Goal: Task Accomplishment & Management: Manage account settings

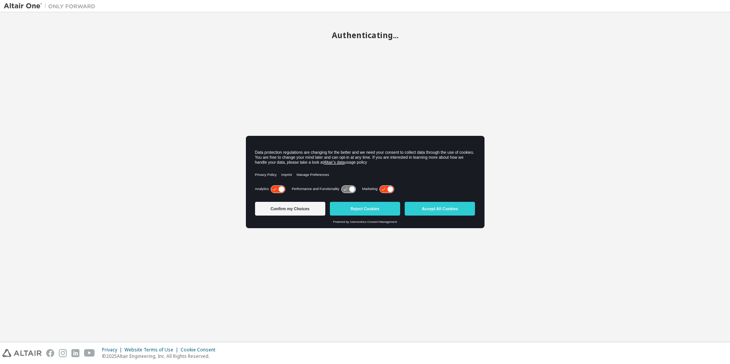
click at [169, 165] on div "Authenticating..." at bounding box center [365, 177] width 722 height 322
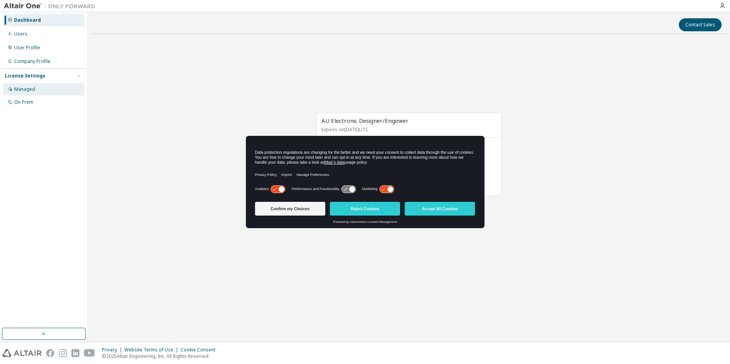
click at [35, 91] on div "Managed" at bounding box center [43, 89] width 81 height 12
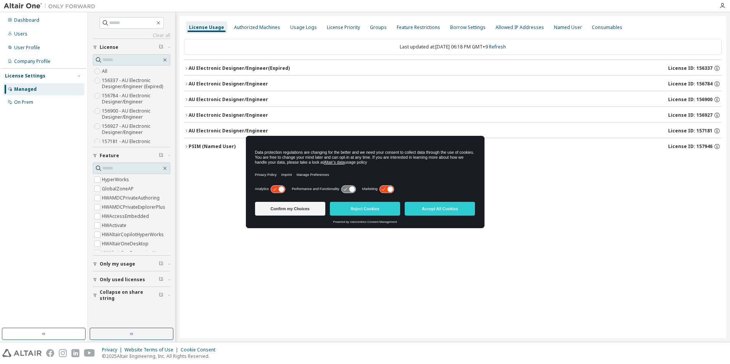
click at [619, 277] on div "License Usage Authorized Machines Usage Logs License Priority Groups Feature Re…" at bounding box center [452, 177] width 546 height 322
click at [33, 20] on div "Dashboard" at bounding box center [26, 20] width 25 height 6
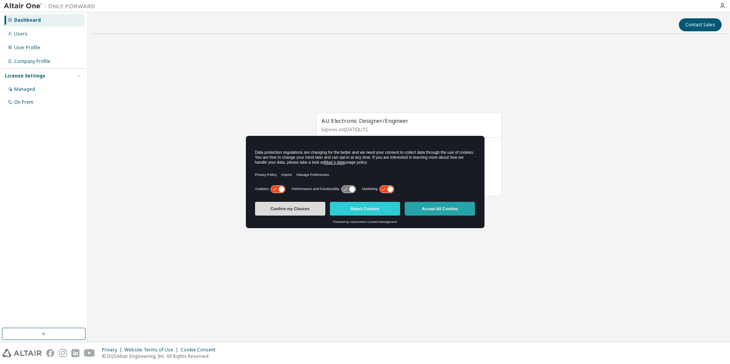
drag, startPoint x: 293, startPoint y: 202, endPoint x: 443, endPoint y: 209, distance: 150.5
click at [443, 211] on div "Confirm my Choices Reject Cookies Accept All Cookies" at bounding box center [365, 209] width 225 height 14
click at [443, 208] on button "Accept All Cookies" at bounding box center [440, 209] width 70 height 14
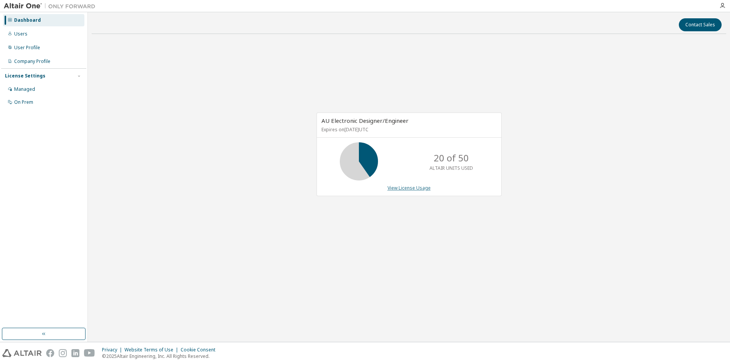
click at [410, 189] on link "View License Usage" at bounding box center [408, 188] width 43 height 6
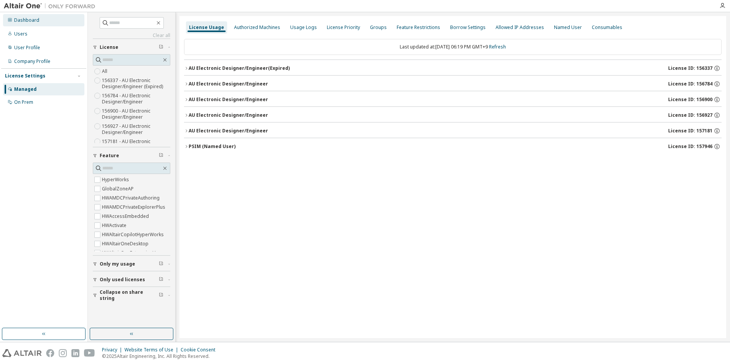
click at [45, 25] on div "Dashboard" at bounding box center [43, 20] width 81 height 12
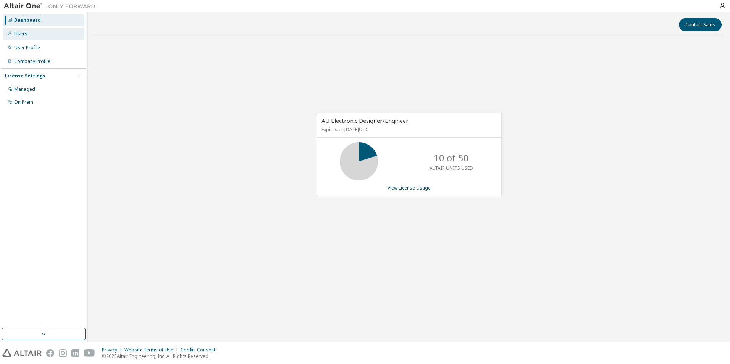
click at [45, 32] on div "Users" at bounding box center [43, 34] width 81 height 12
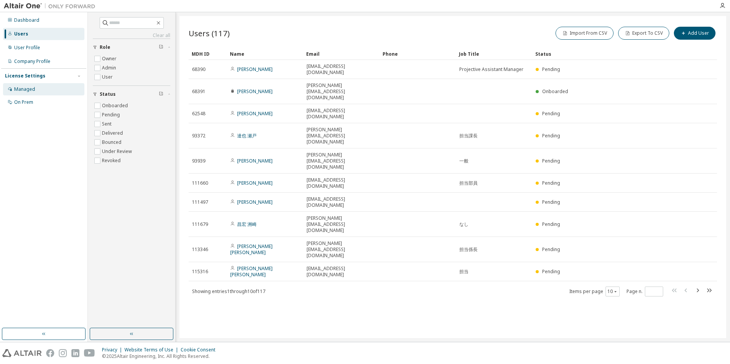
click at [41, 89] on div "Managed" at bounding box center [43, 89] width 81 height 12
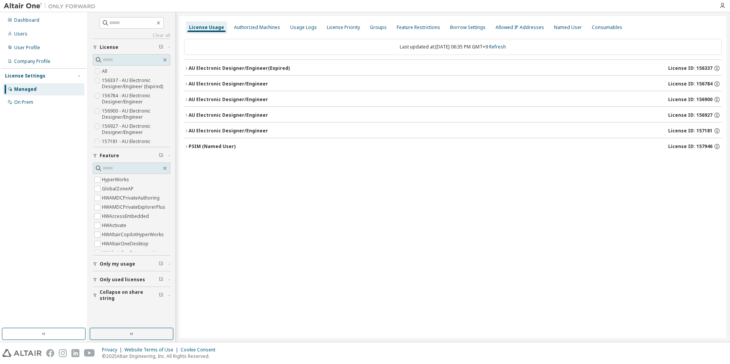
click at [185, 118] on button "AU Electronic Designer/Engineer License ID: 156927" at bounding box center [452, 115] width 537 height 17
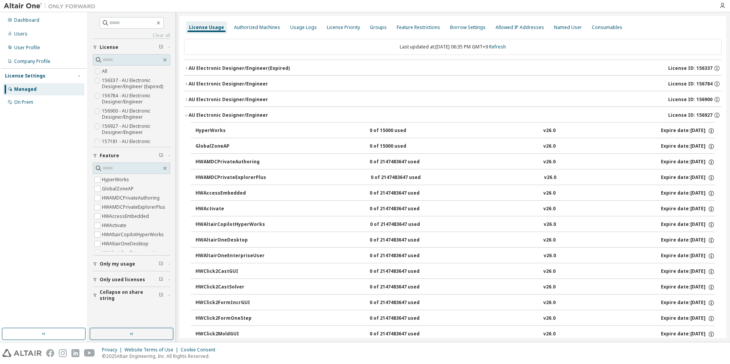
click at [185, 116] on icon "button" at bounding box center [186, 115] width 5 height 5
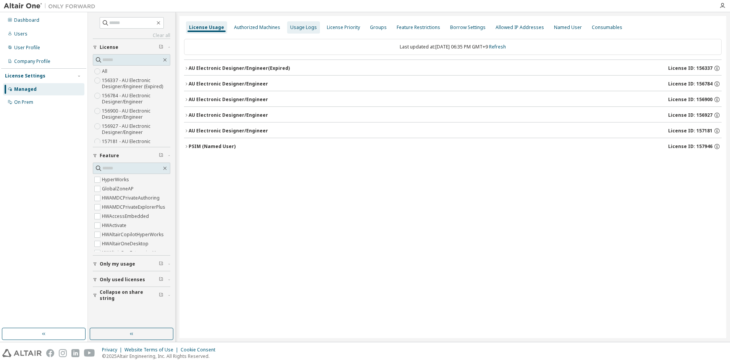
click at [306, 30] on div "Usage Logs" at bounding box center [303, 27] width 27 height 6
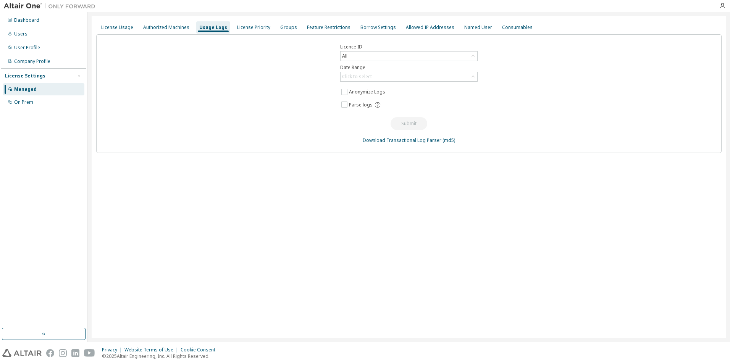
click at [295, 29] on div "License Usage Authorized Machines Usage Logs License Priority Groups Feature Re…" at bounding box center [408, 28] width 625 height 14
click at [288, 29] on div "Groups" at bounding box center [288, 27] width 17 height 6
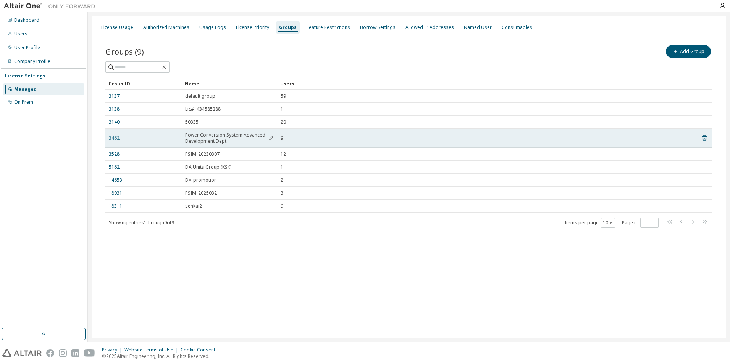
click at [109, 137] on link "3462" at bounding box center [114, 138] width 11 height 6
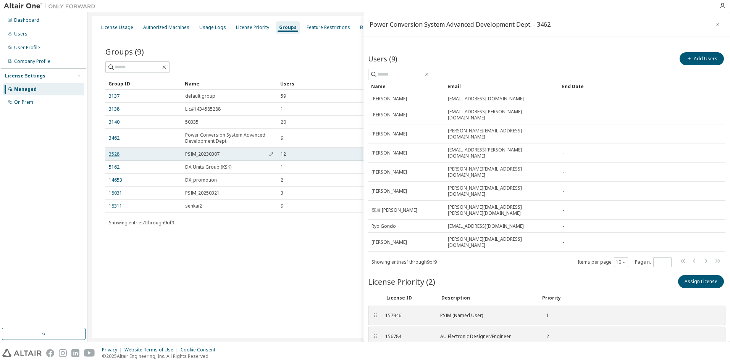
click at [114, 153] on link "3528" at bounding box center [114, 154] width 11 height 6
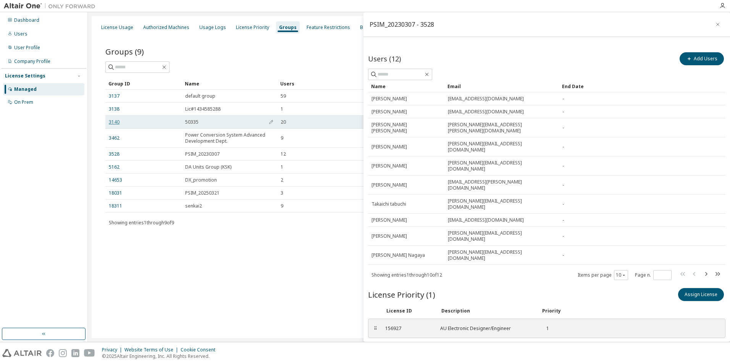
click at [116, 120] on link "3140" at bounding box center [114, 122] width 11 height 6
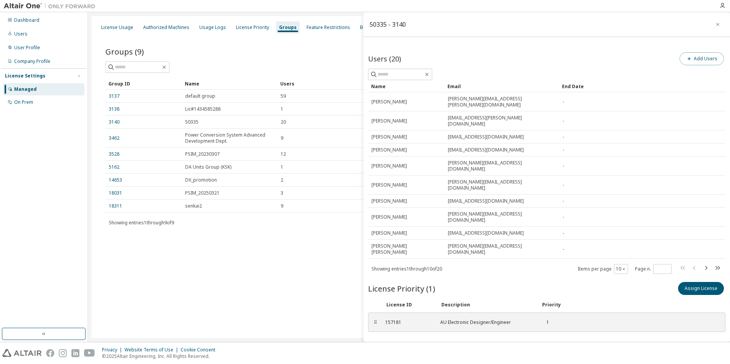
click at [705, 61] on button "Add Users" at bounding box center [701, 58] width 44 height 13
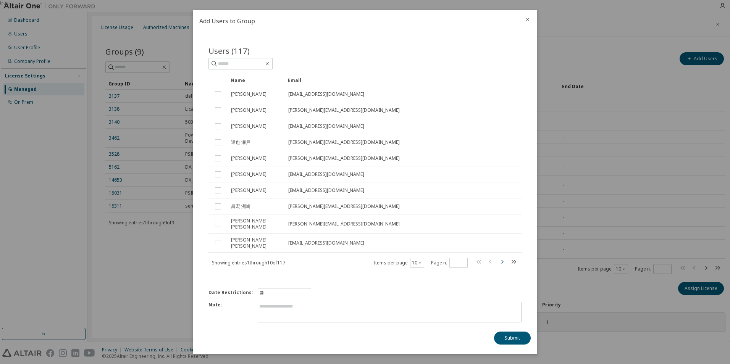
click at [501, 259] on icon "button" at bounding box center [501, 261] width 9 height 9
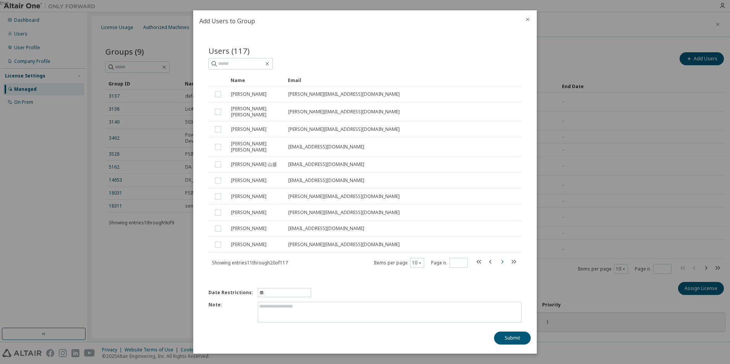
click at [503, 260] on icon "button" at bounding box center [502, 262] width 2 height 4
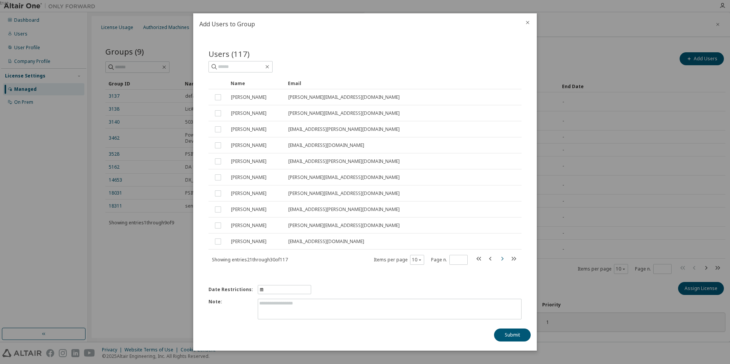
click at [500, 258] on icon "button" at bounding box center [501, 258] width 9 height 9
type input "*"
click at [528, 21] on icon "close" at bounding box center [527, 22] width 6 height 6
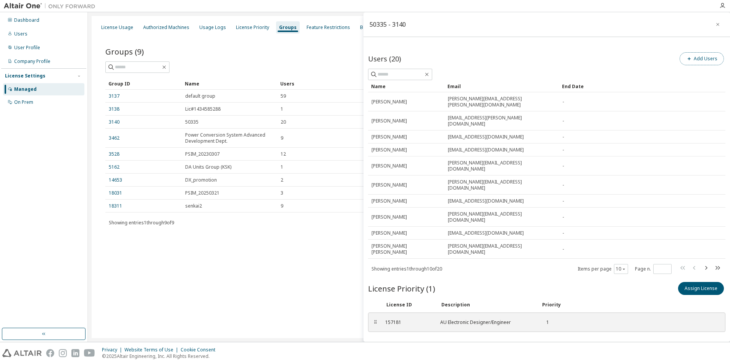
click at [692, 61] on span "button" at bounding box center [689, 59] width 6 height 6
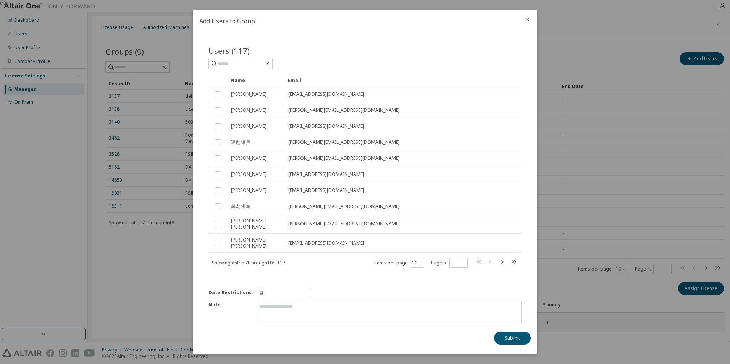
click at [289, 289] on span "information" at bounding box center [284, 292] width 53 height 9
select select "*"
select select "****"
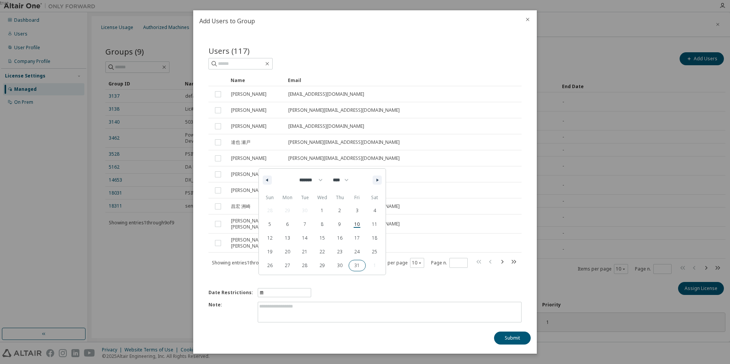
click at [418, 285] on div "Users (117) Clear Load Save Save As Field Operator Value Select filter Select o…" at bounding box center [364, 162] width 331 height 252
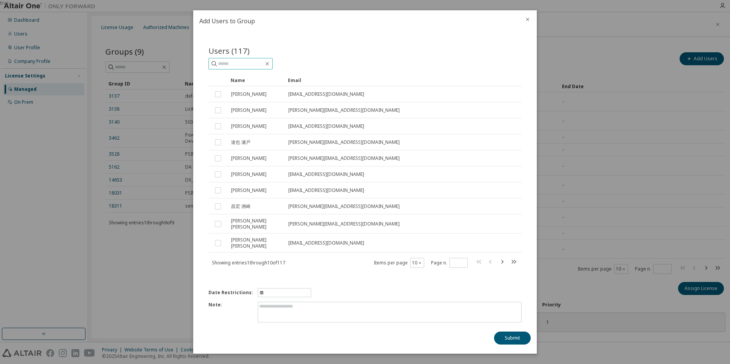
click at [254, 68] on input "text" at bounding box center [241, 64] width 46 height 8
type input "*"
type input "*******"
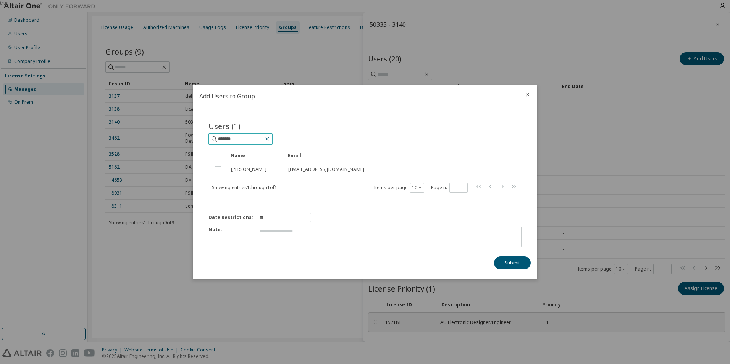
click at [270, 139] on icon "button" at bounding box center [267, 139] width 6 height 6
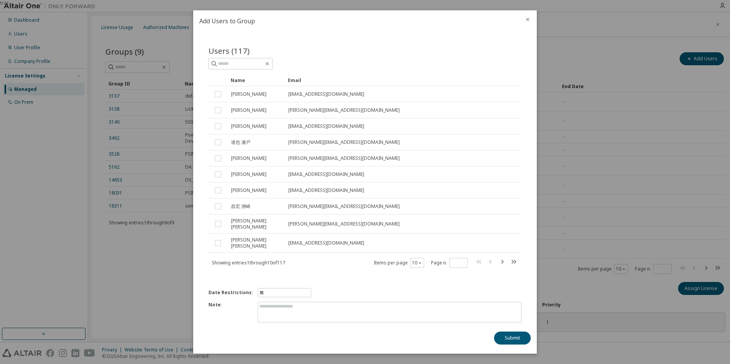
click at [529, 23] on icon "close" at bounding box center [527, 19] width 6 height 6
